Goal: Task Accomplishment & Management: Complete application form

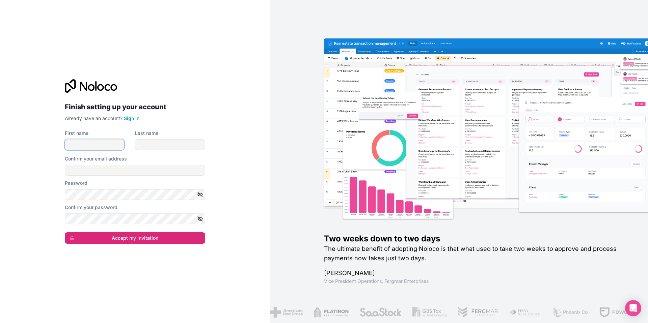
click at [89, 146] on input "First name" at bounding box center [94, 144] width 59 height 11
type input "[PERSON_NAME]"
type input "[EMAIL_ADDRESS][PERSON_NAME][DOMAIN_NAME]"
click at [201, 195] on icon "button" at bounding box center [200, 194] width 5 height 5
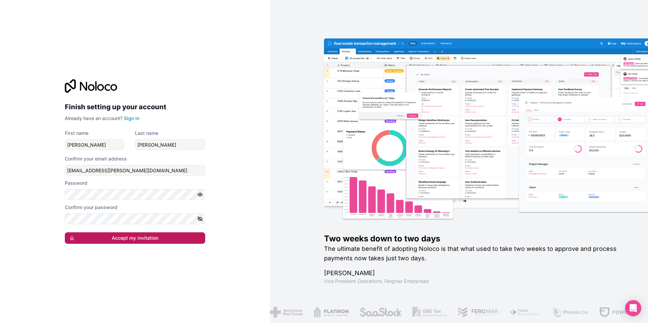
click at [133, 238] on button "Accept my invitation" at bounding box center [135, 238] width 140 height 11
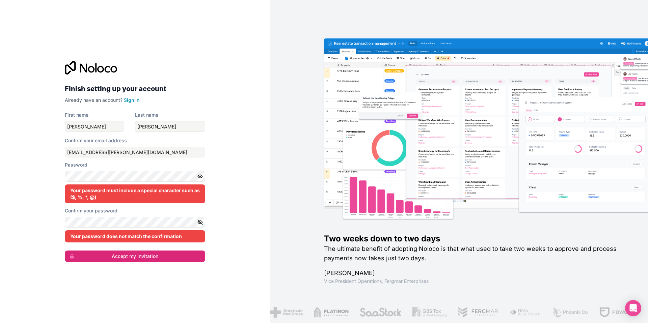
click at [219, 182] on div "Finish setting up your account Already have an account? Sign in First name [PER…" at bounding box center [135, 161] width 270 height 323
click at [200, 177] on icon "button" at bounding box center [200, 177] width 6 height 6
click at [199, 222] on icon "button" at bounding box center [200, 222] width 6 height 6
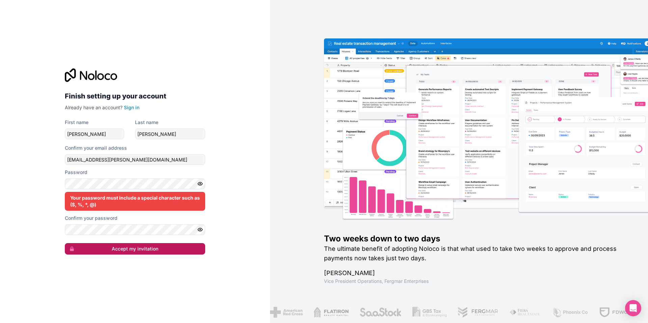
click at [131, 251] on button "Accept my invitation" at bounding box center [135, 248] width 140 height 11
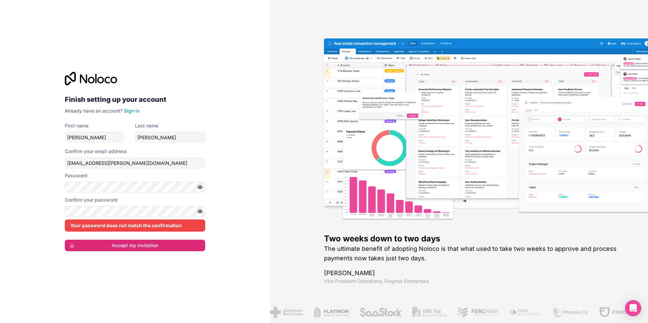
click at [225, 231] on div "Finish setting up your account Already have an account? Sign in First name [PER…" at bounding box center [135, 161] width 270 height 323
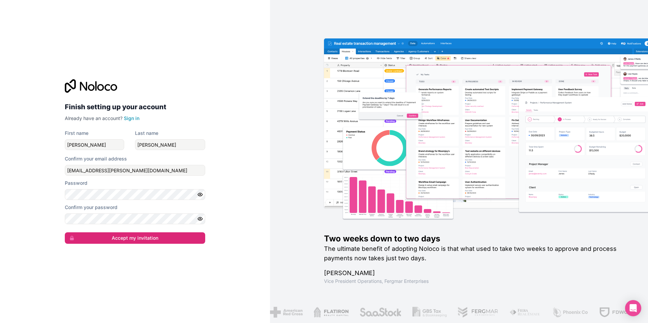
click at [251, 235] on div "Finish setting up your account Already have an account? Sign in First name [PER…" at bounding box center [135, 161] width 270 height 323
click at [140, 237] on button "Accept my invitation" at bounding box center [135, 238] width 140 height 11
